Goal: Check status: Check status

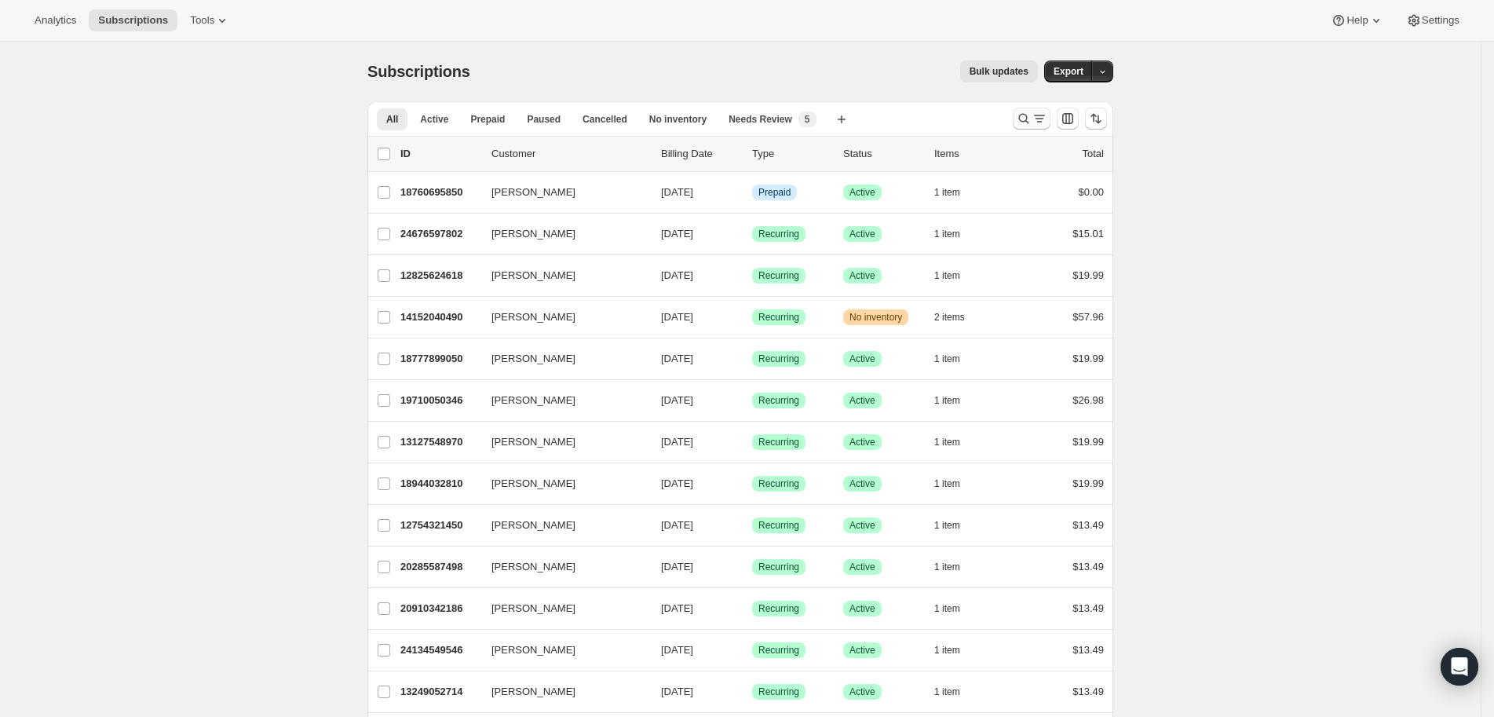
click at [1027, 115] on icon "Search and filter results" at bounding box center [1024, 119] width 16 height 16
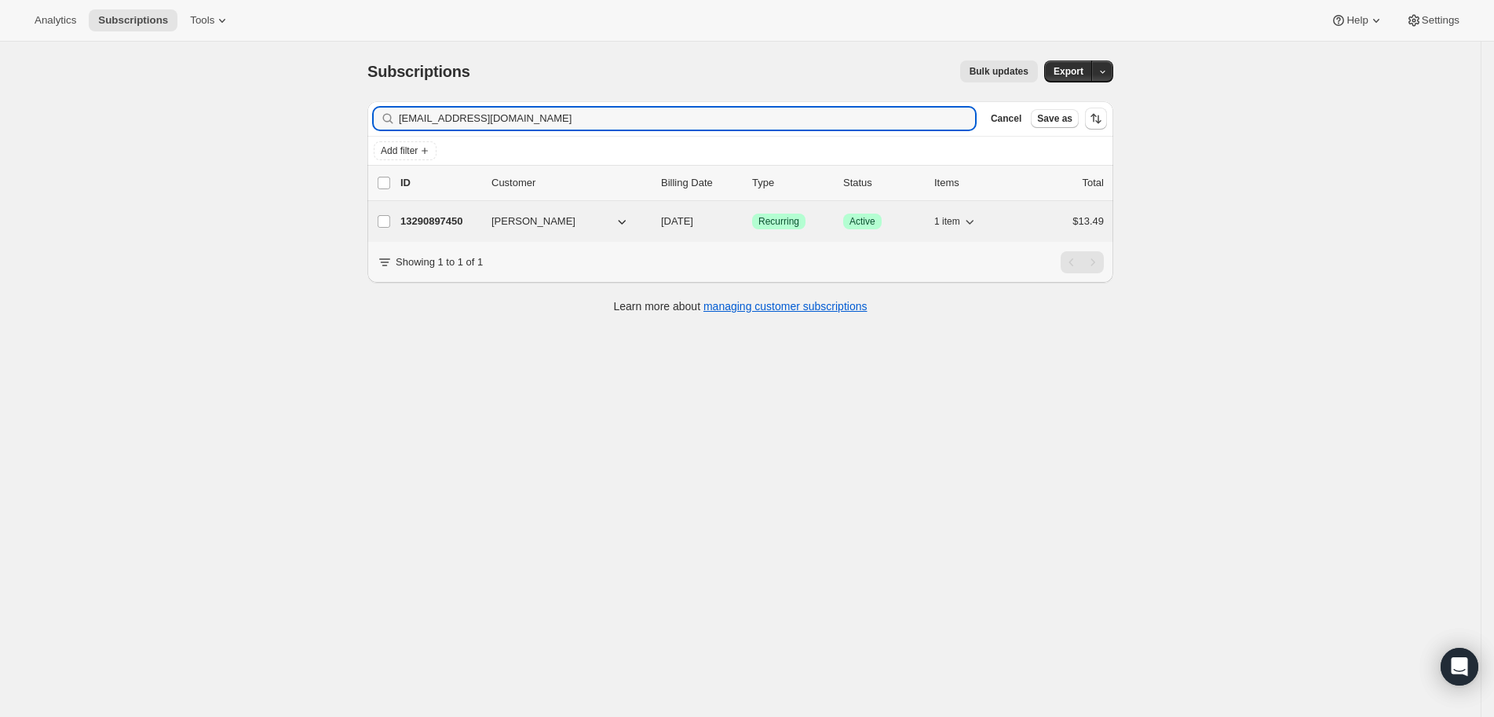
type input "melodievargas@aol.com"
click at [470, 226] on p "13290897450" at bounding box center [440, 222] width 79 height 16
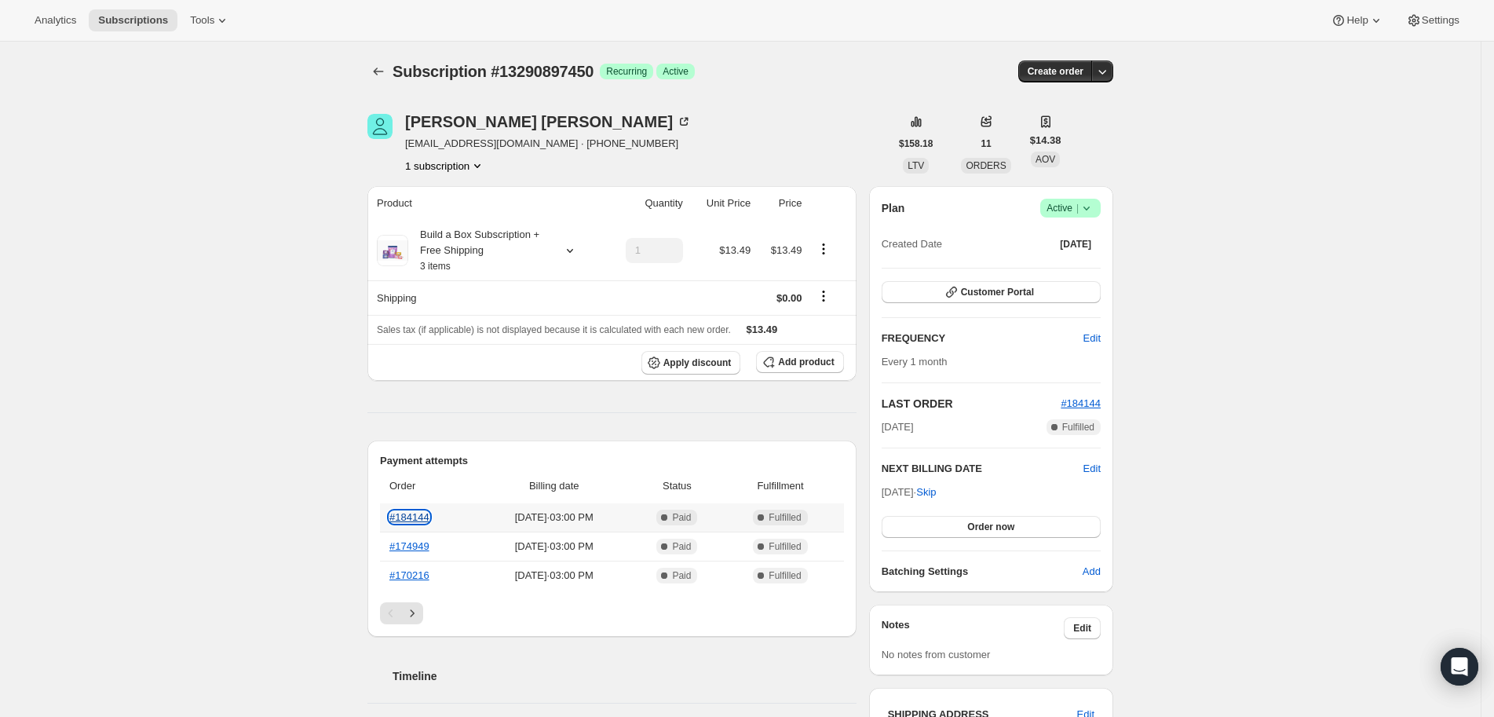
click at [430, 521] on link "#184144" at bounding box center [410, 517] width 40 height 12
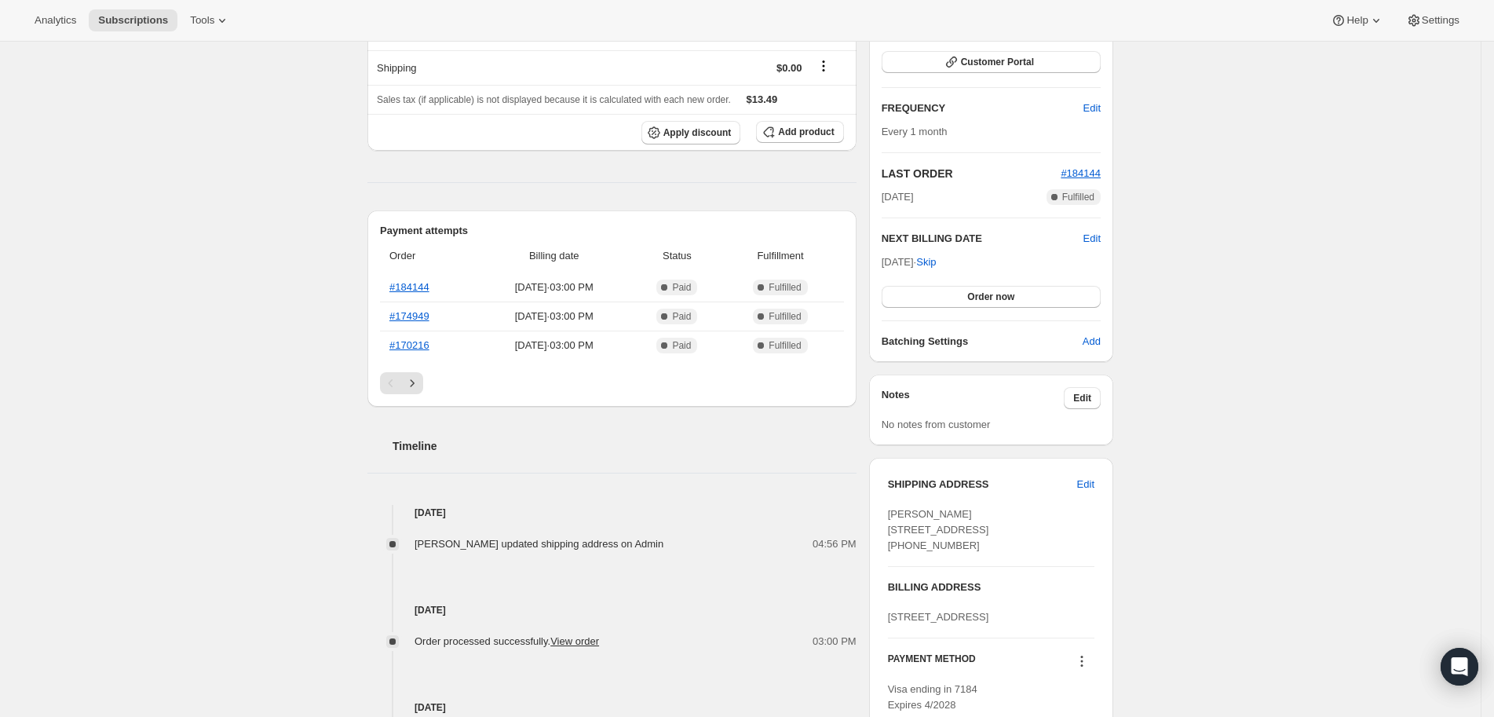
scroll to position [433, 0]
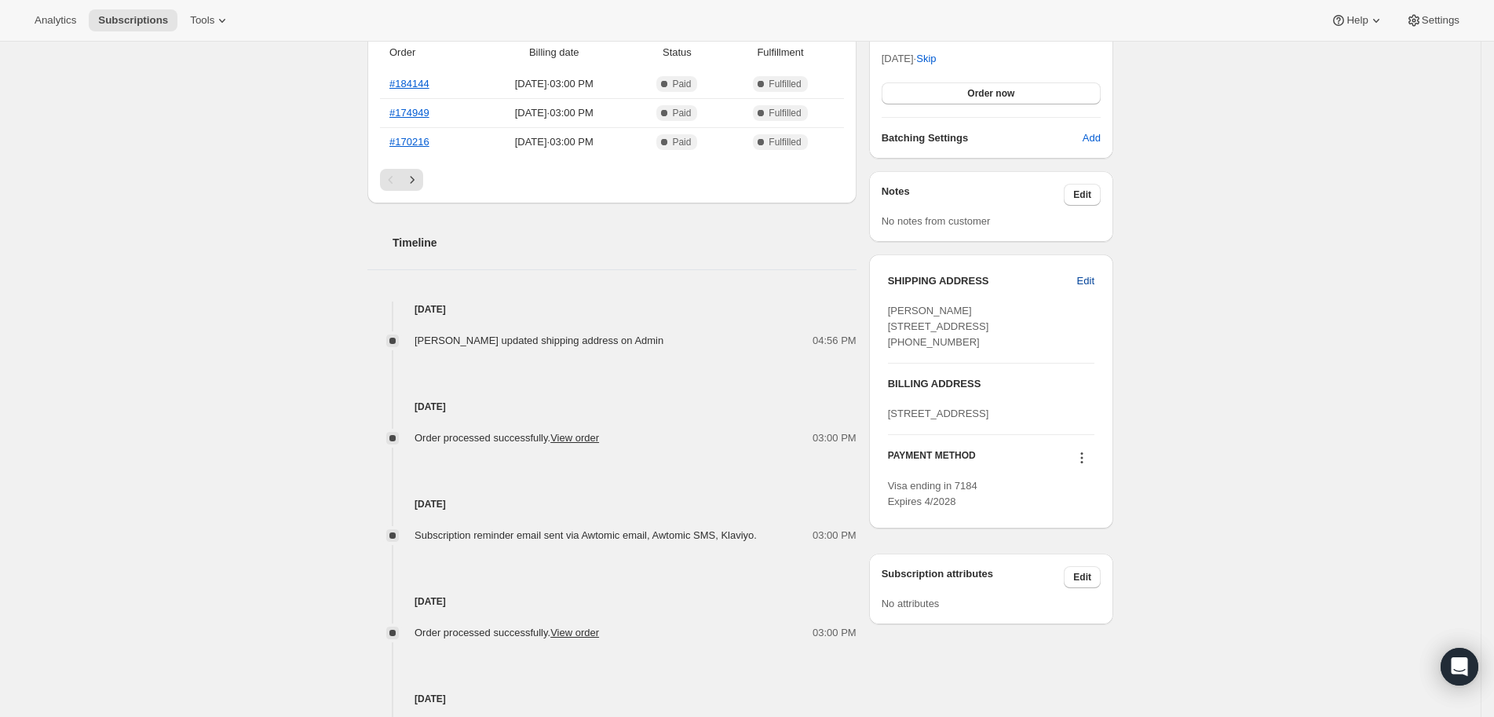
click at [1084, 277] on span "Edit" at bounding box center [1085, 281] width 17 height 16
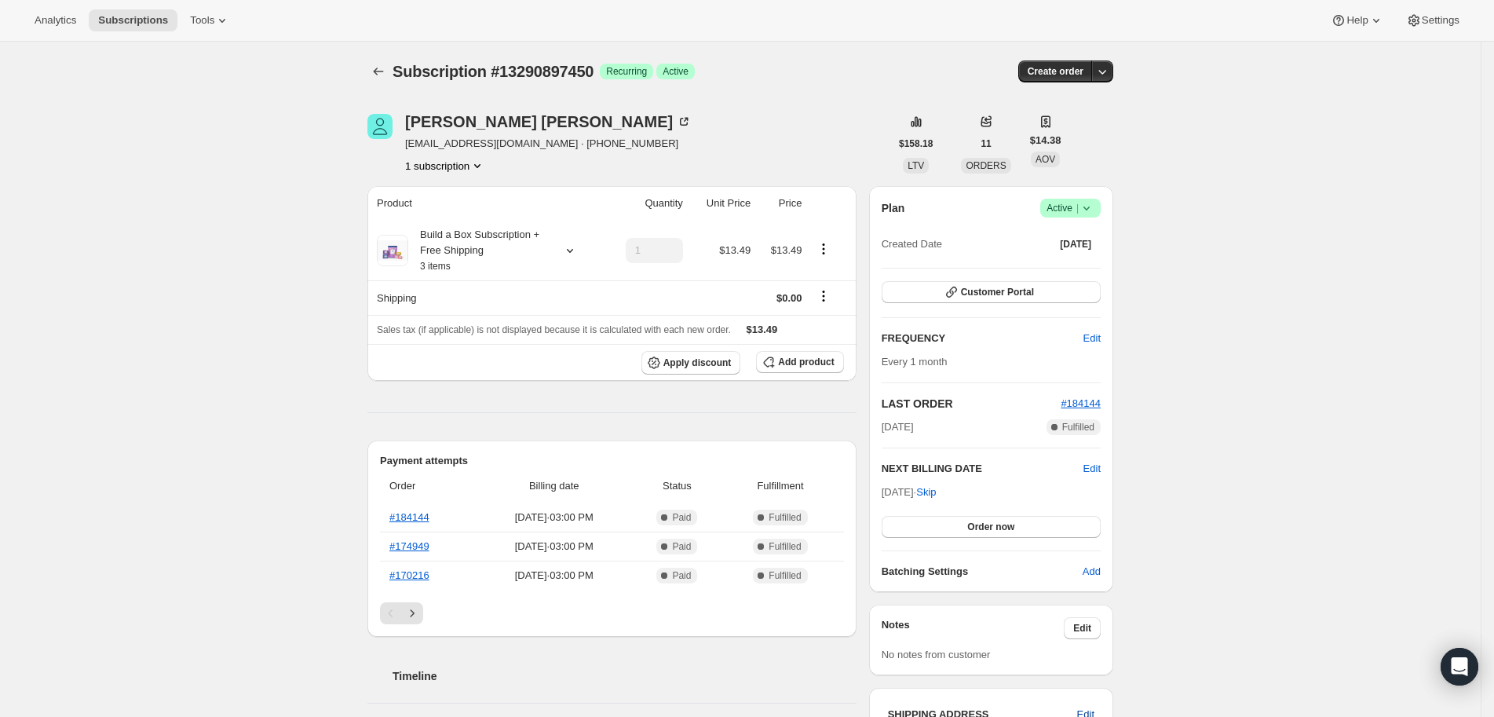
select select "NJ"
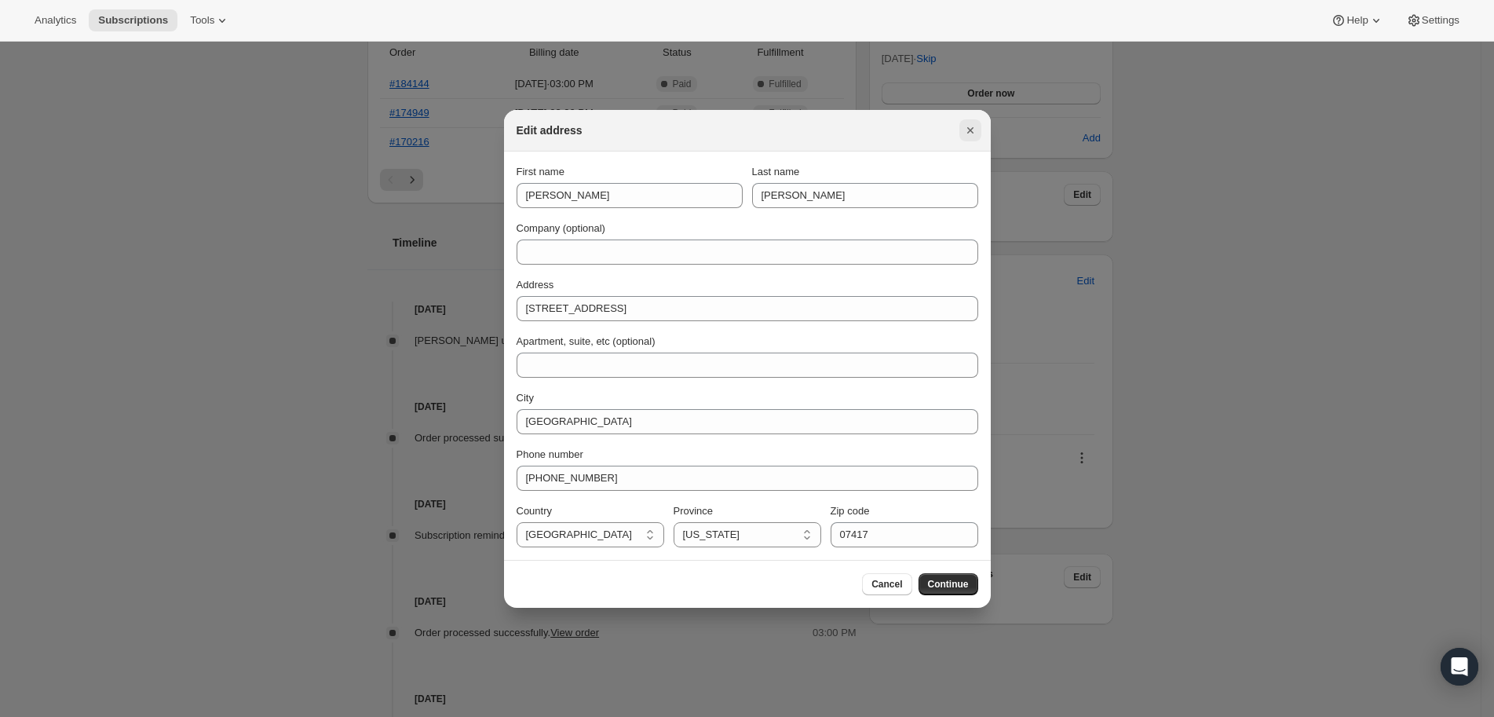
click at [975, 137] on icon "Close" at bounding box center [971, 131] width 16 height 16
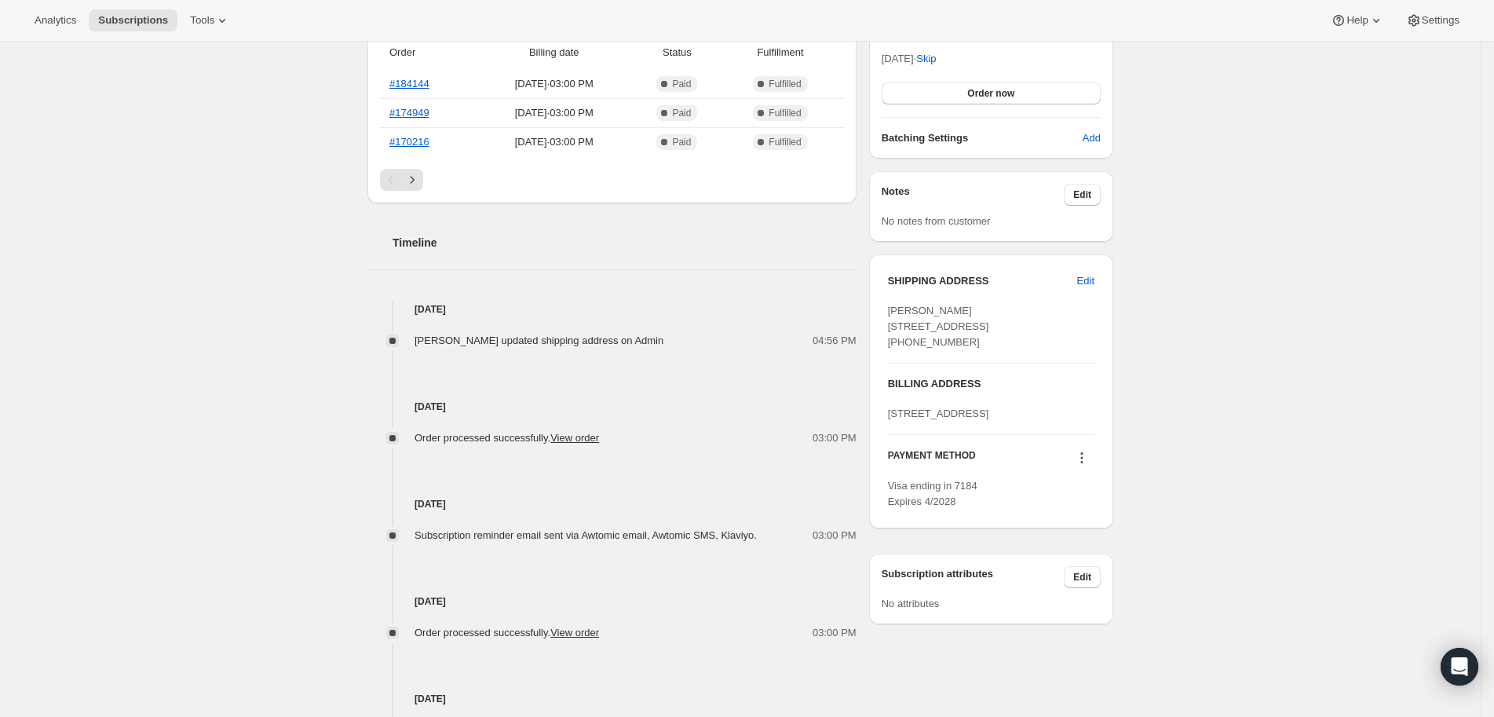
click at [1314, 318] on div "Subscription #13290897450. This page is ready Subscription #13290897450 Success…" at bounding box center [740, 221] width 1481 height 1226
